Goal: Information Seeking & Learning: Learn about a topic

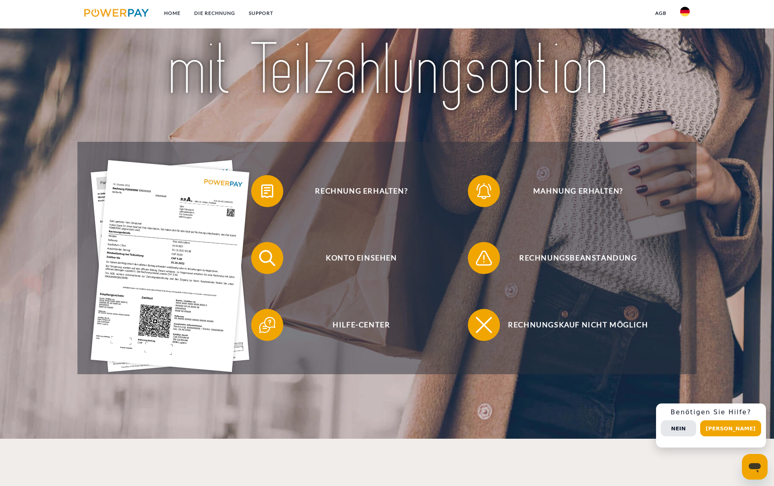
scroll to position [130, 0]
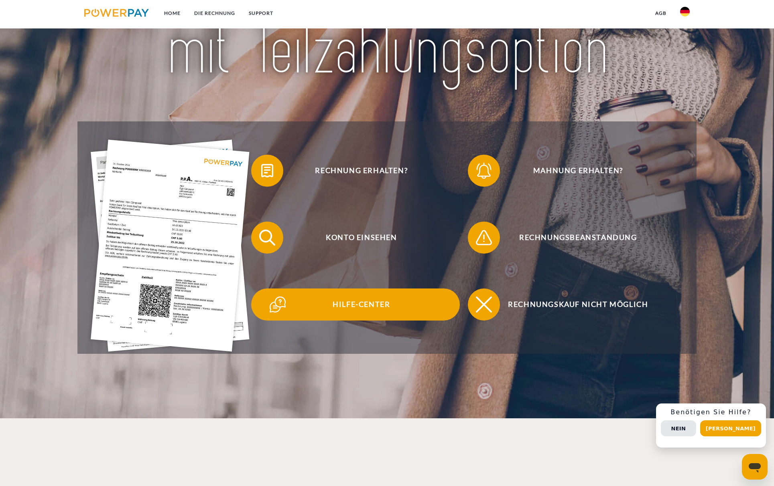
click at [353, 308] on span "Hilfe-Center" at bounding box center [361, 305] width 196 height 32
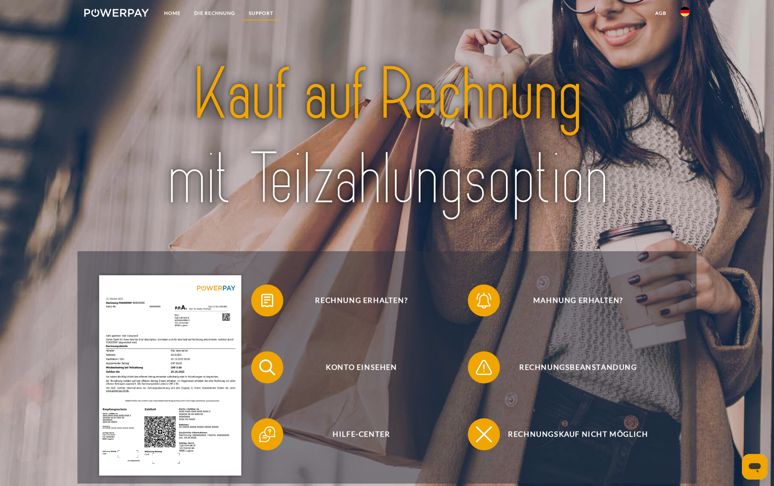
click at [270, 13] on link "SUPPORT" at bounding box center [261, 13] width 38 height 14
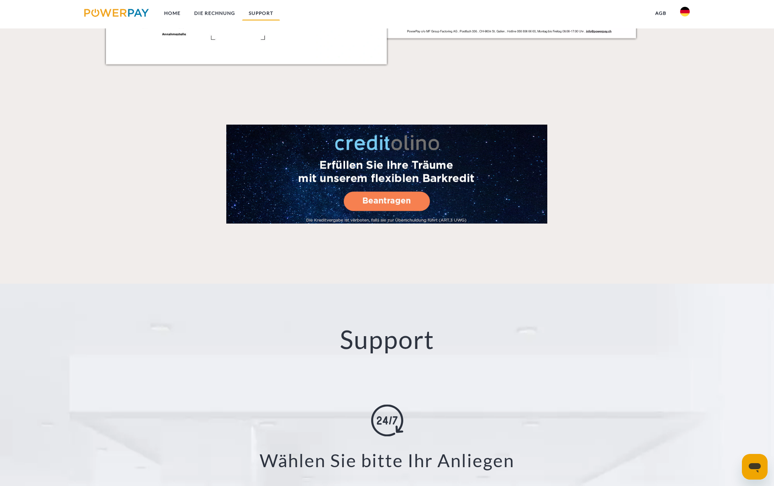
scroll to position [1390, 0]
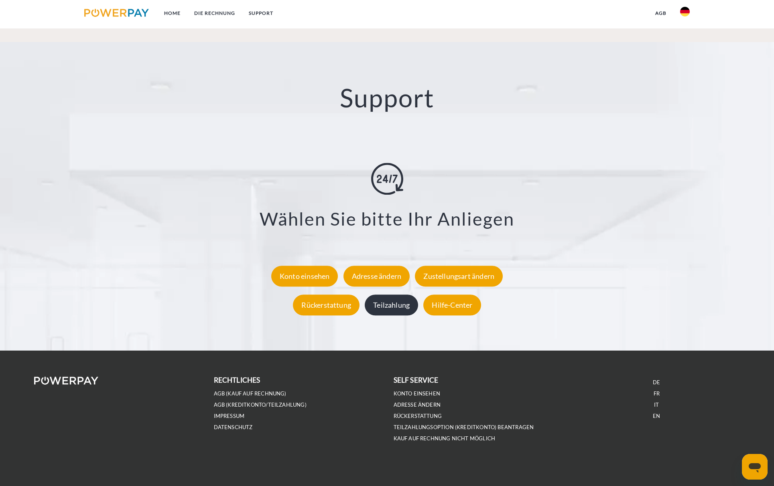
click at [380, 307] on div "Teilzahlung" at bounding box center [391, 305] width 53 height 21
